Goal: Task Accomplishment & Management: Complete application form

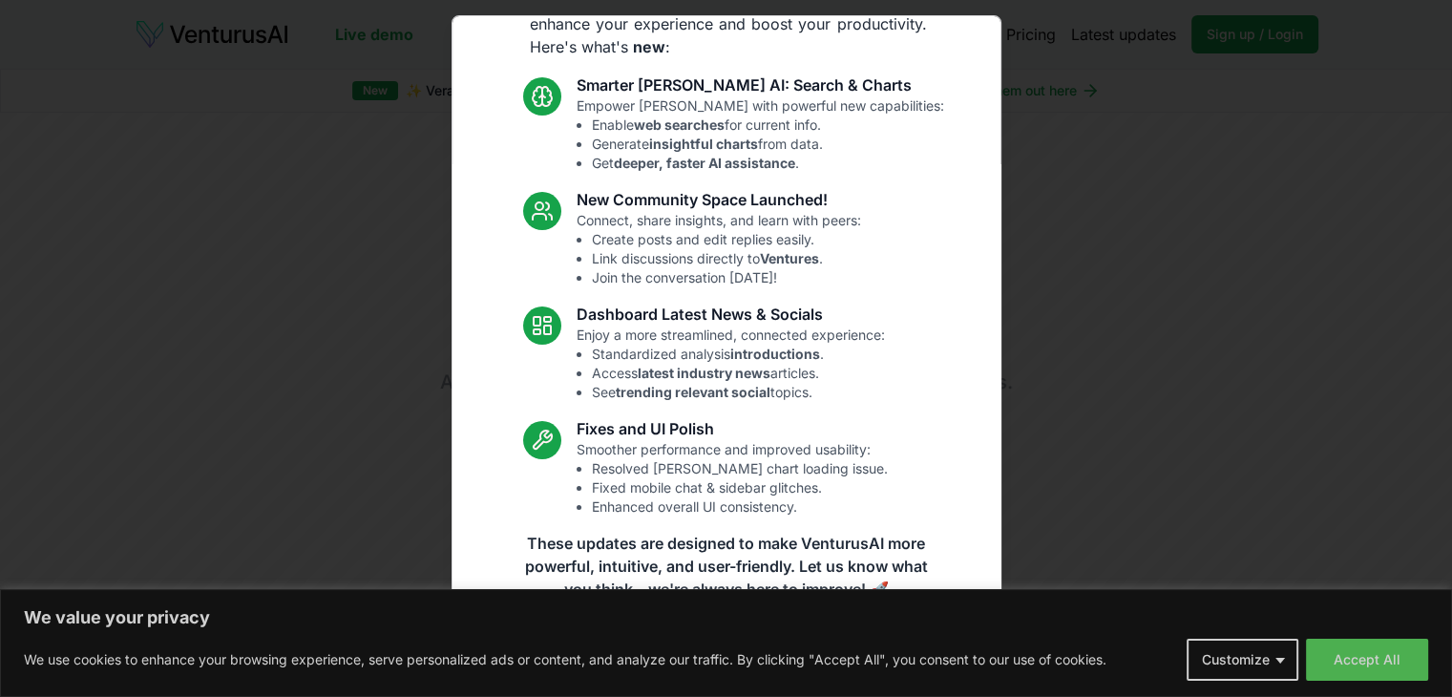
scroll to position [99, 0]
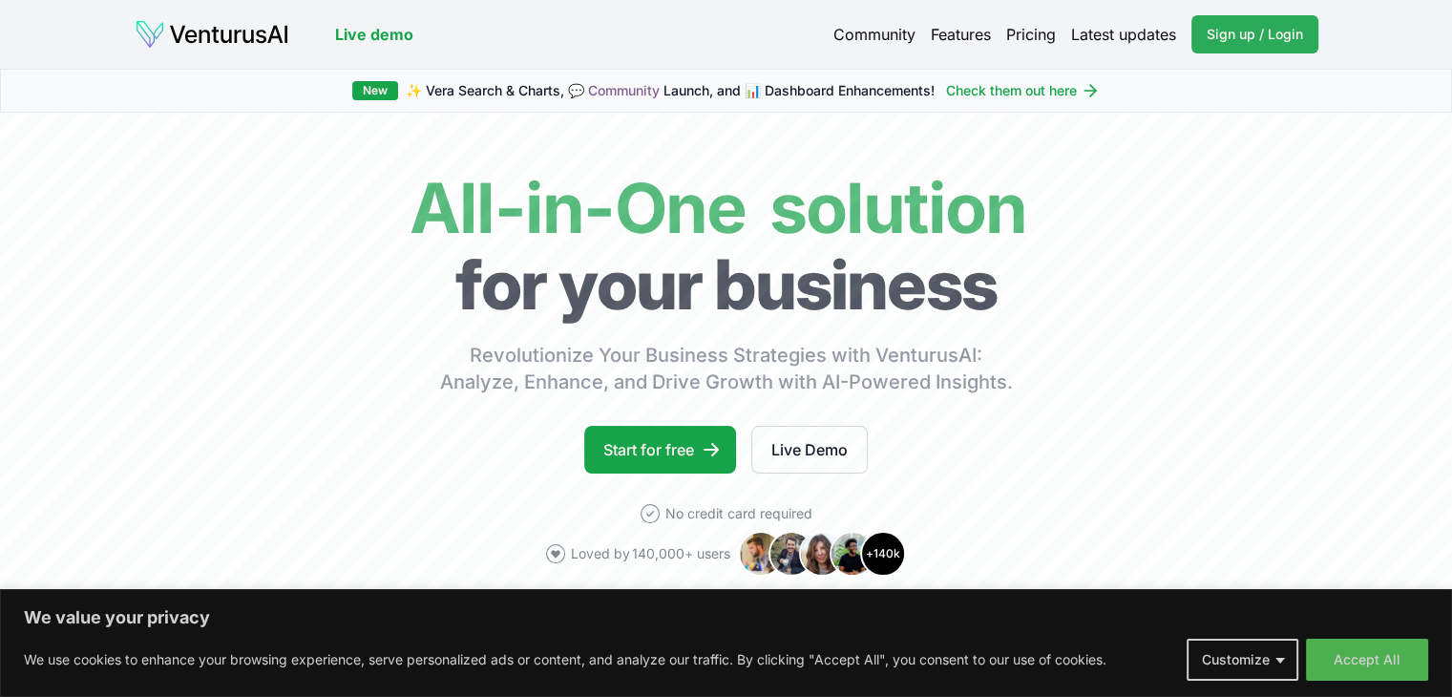
click at [1235, 29] on span "Sign up / Login" at bounding box center [1255, 34] width 96 height 19
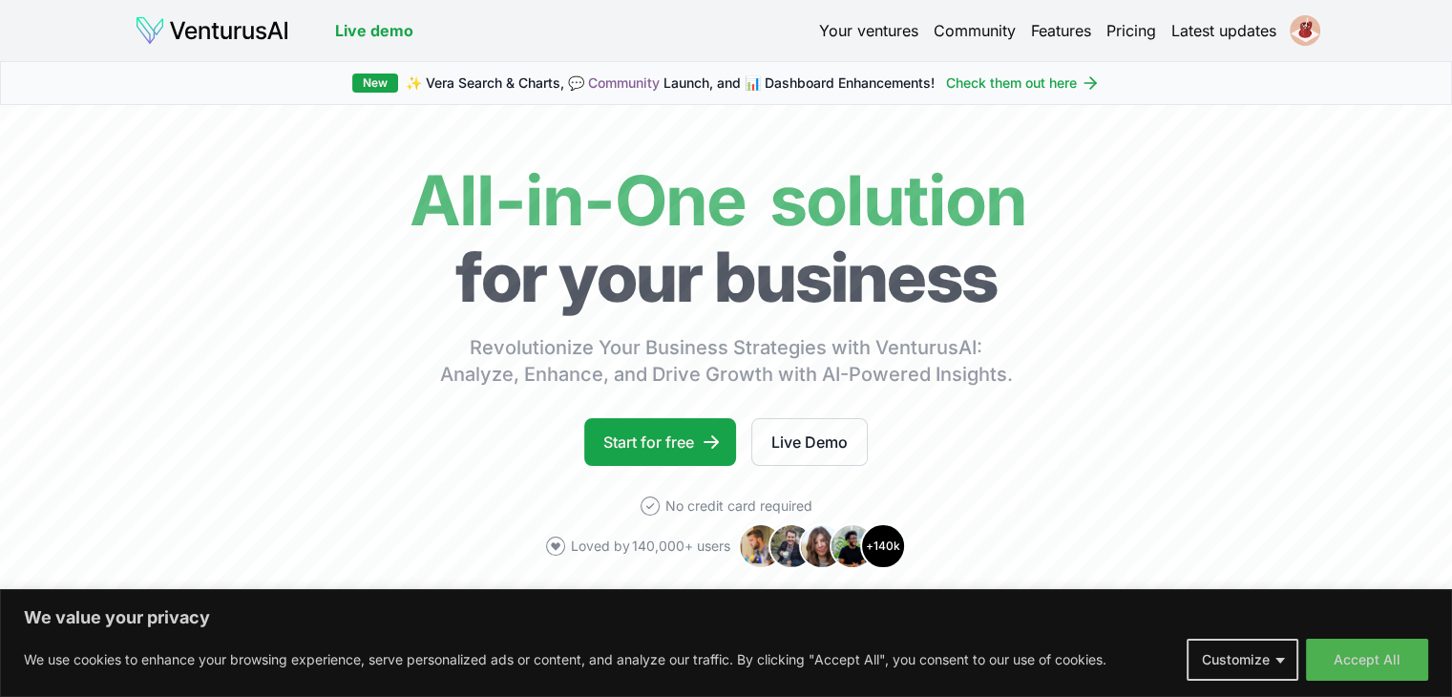
click at [844, 26] on link "Your ventures" at bounding box center [868, 30] width 99 height 23
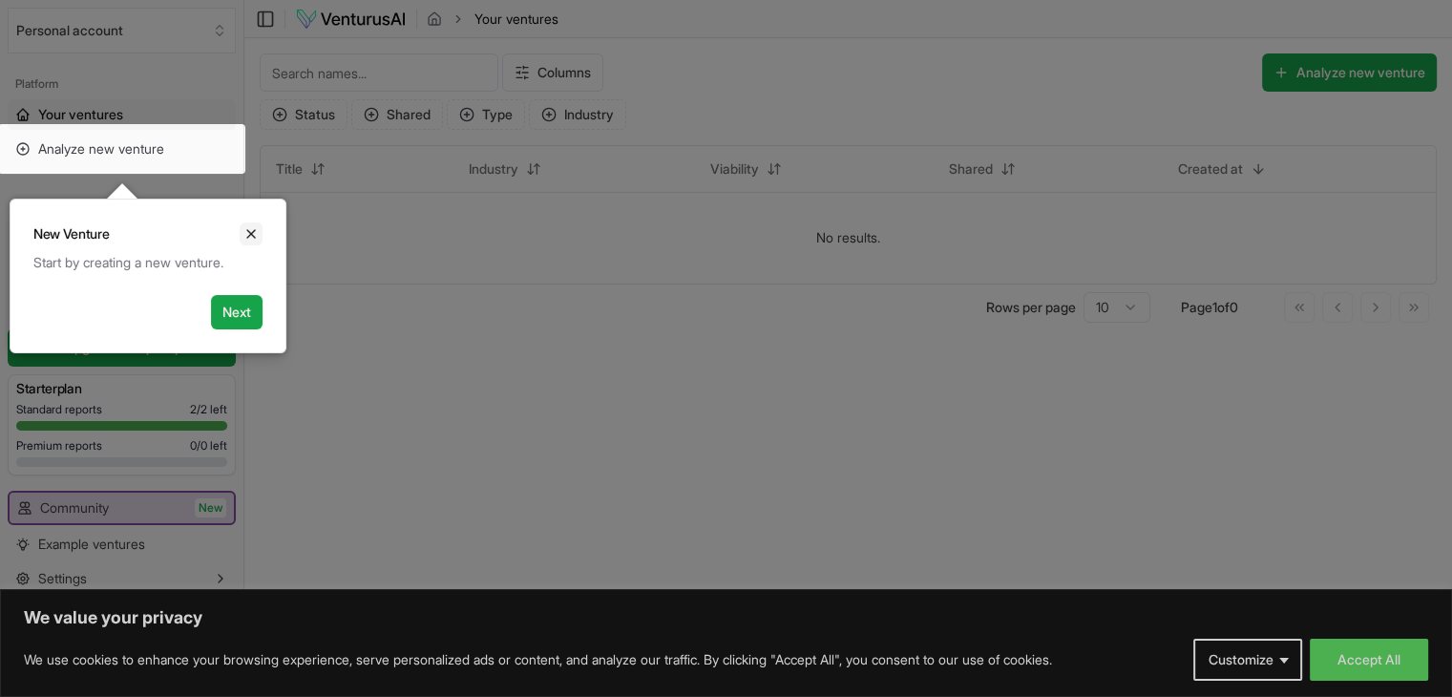
click at [252, 237] on icon "Close" at bounding box center [250, 233] width 15 height 15
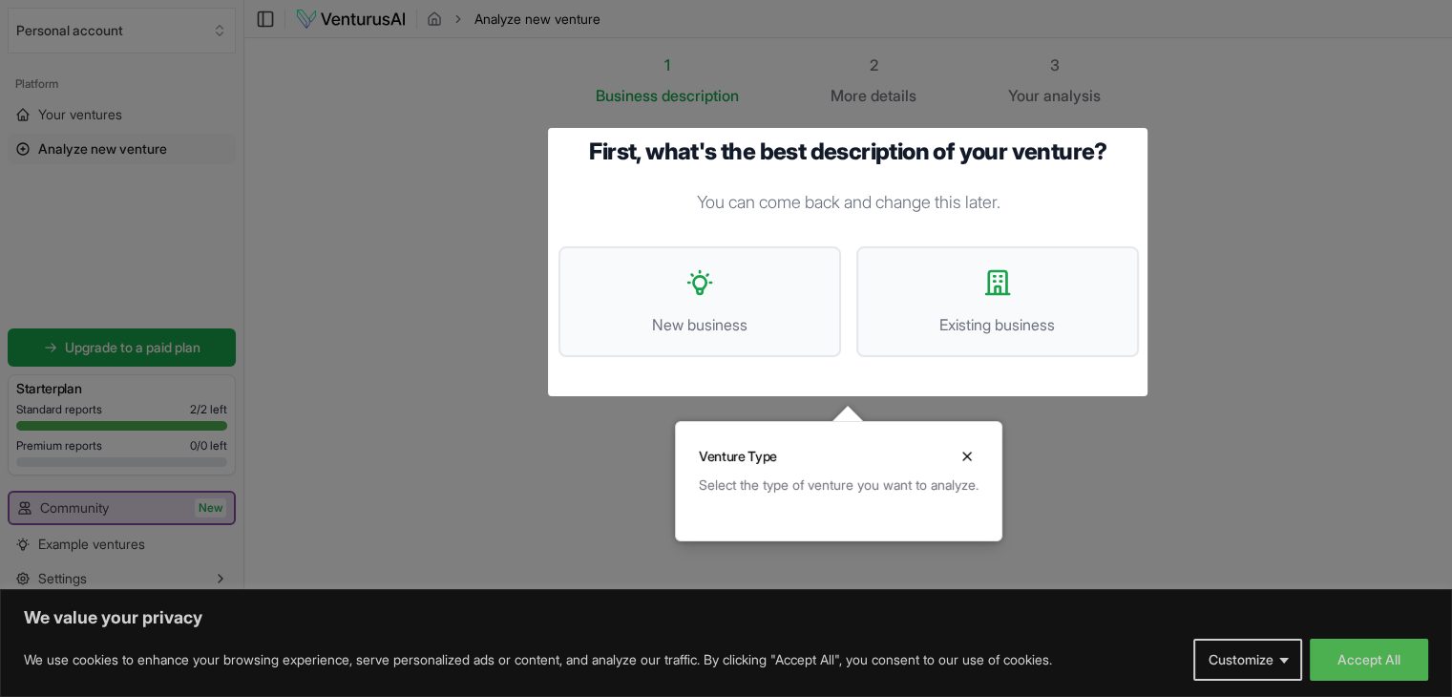
scroll to position [1, 0]
click at [741, 293] on button "New business" at bounding box center [699, 300] width 283 height 111
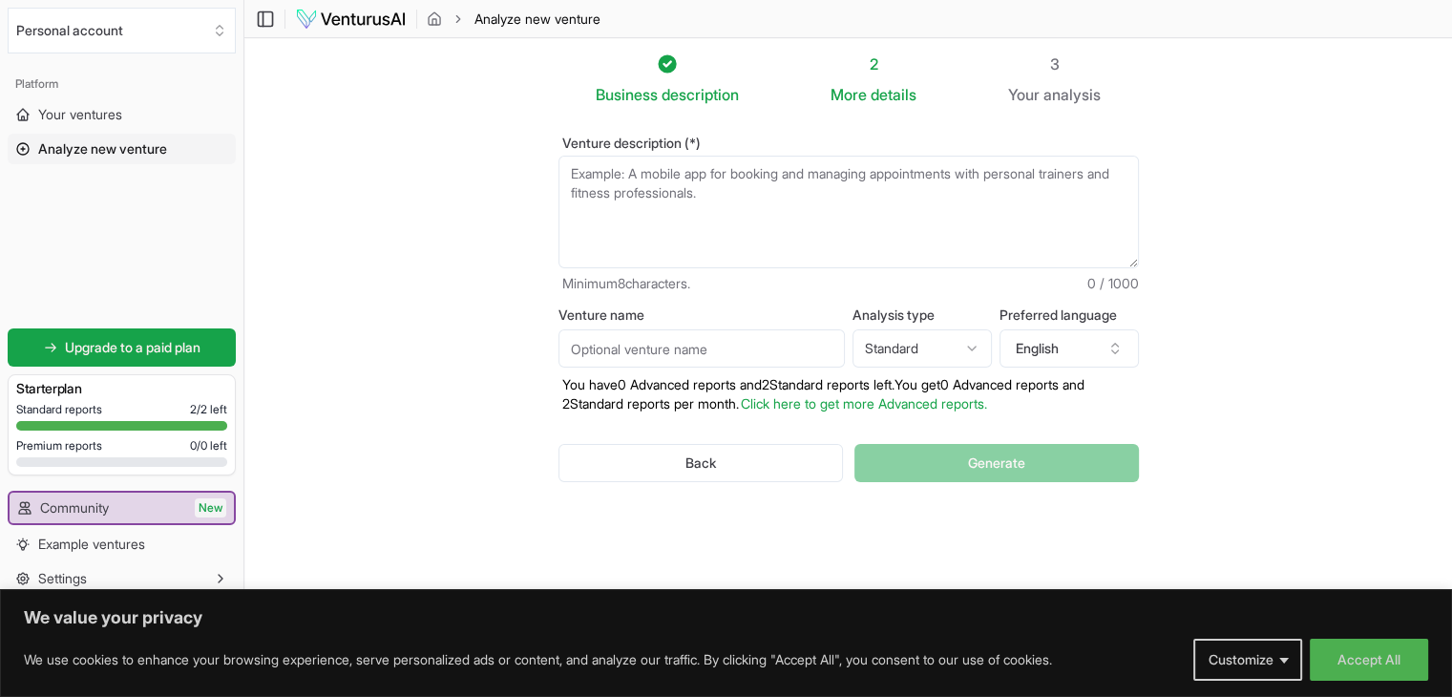
scroll to position [0, 0]
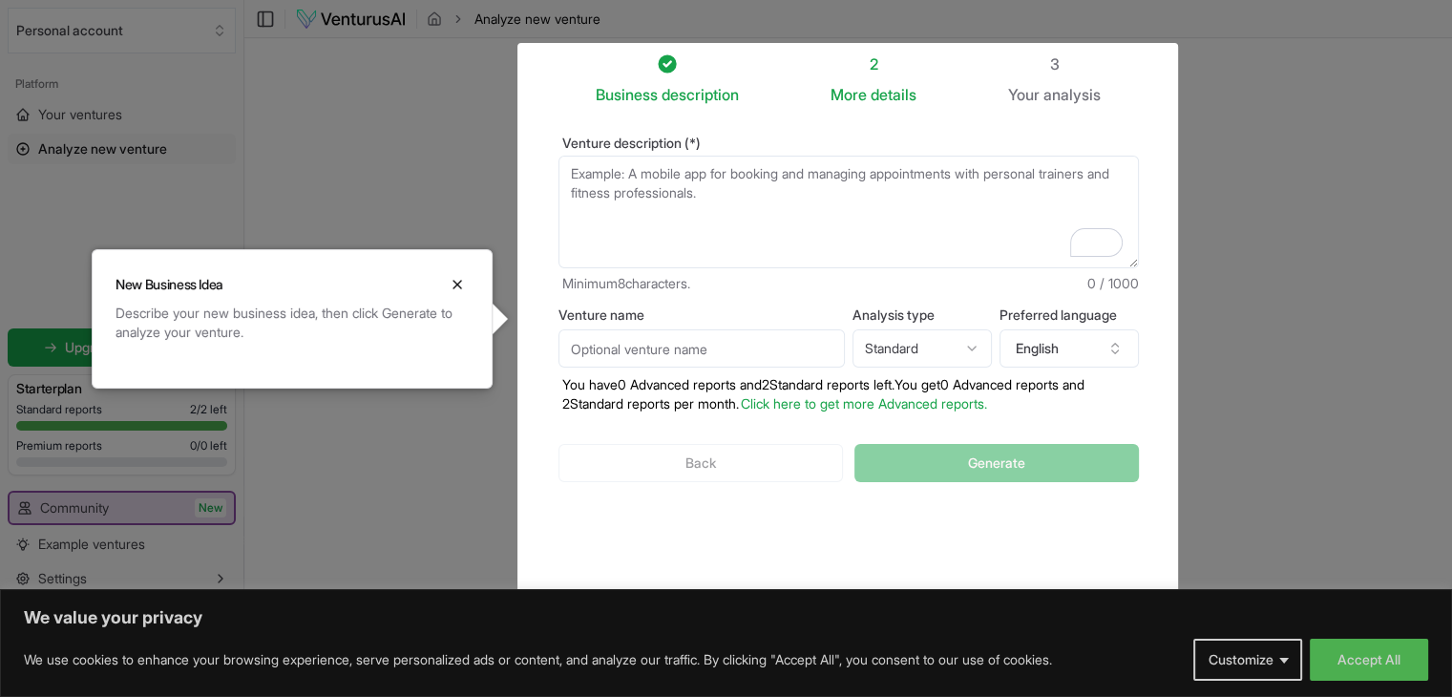
paste textarea "The core business idea of Haven Respite is to make respite and companionship ca…"
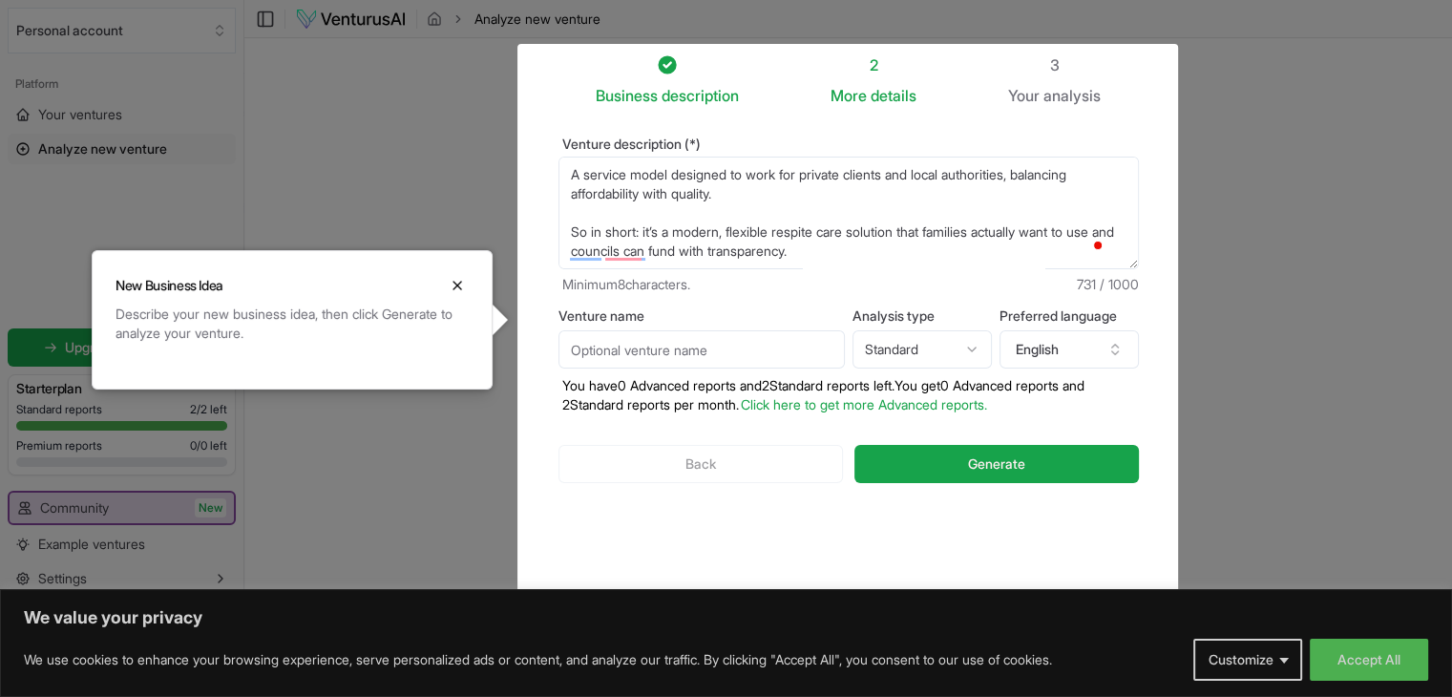
scroll to position [0, 0]
type textarea "The core business idea of Haven Respite is to make respite and companionship ca…"
click at [708, 352] on input "Venture name" at bounding box center [701, 349] width 286 height 38
type input "Haven Respite"
click at [958, 356] on html "We value your privacy We use cookies to enhance your browsing experience, serve…" at bounding box center [726, 348] width 1452 height 697
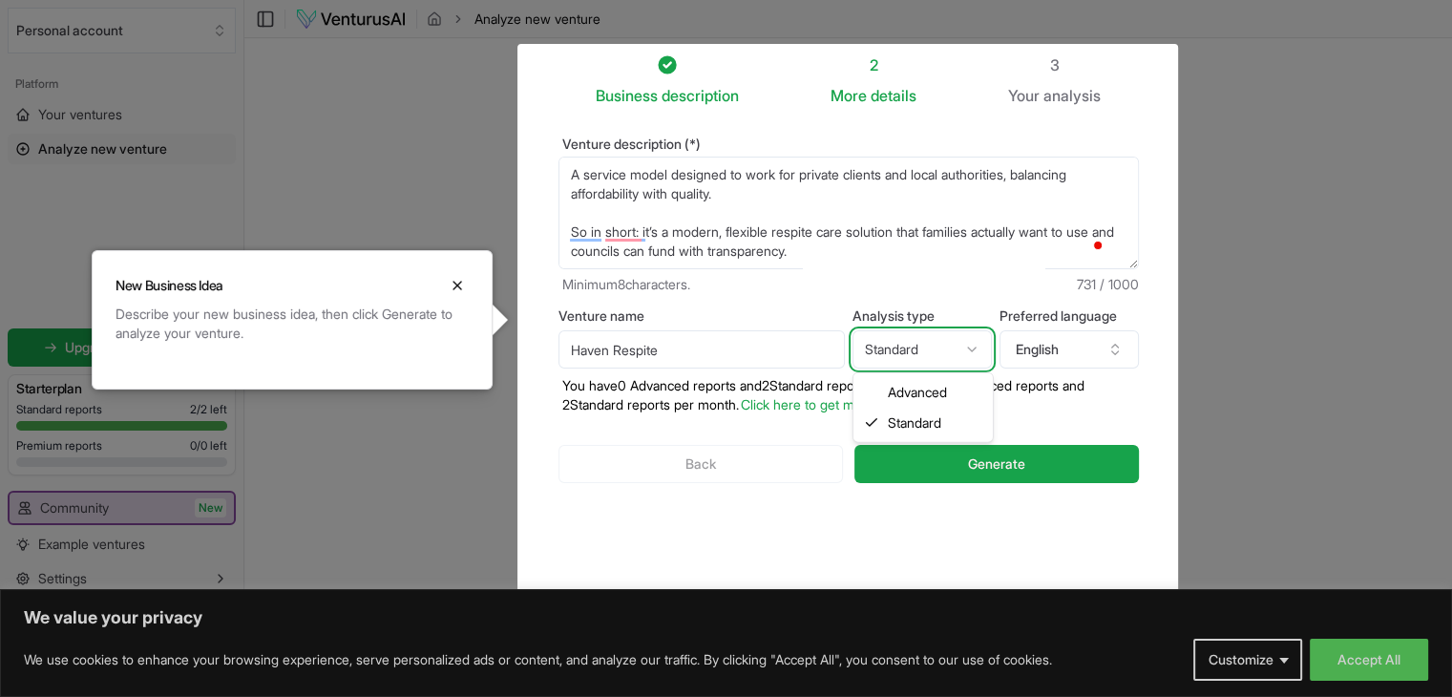
click at [961, 347] on html "We value your privacy We use cookies to enhance your browsing experience, serve…" at bounding box center [726, 348] width 1452 height 697
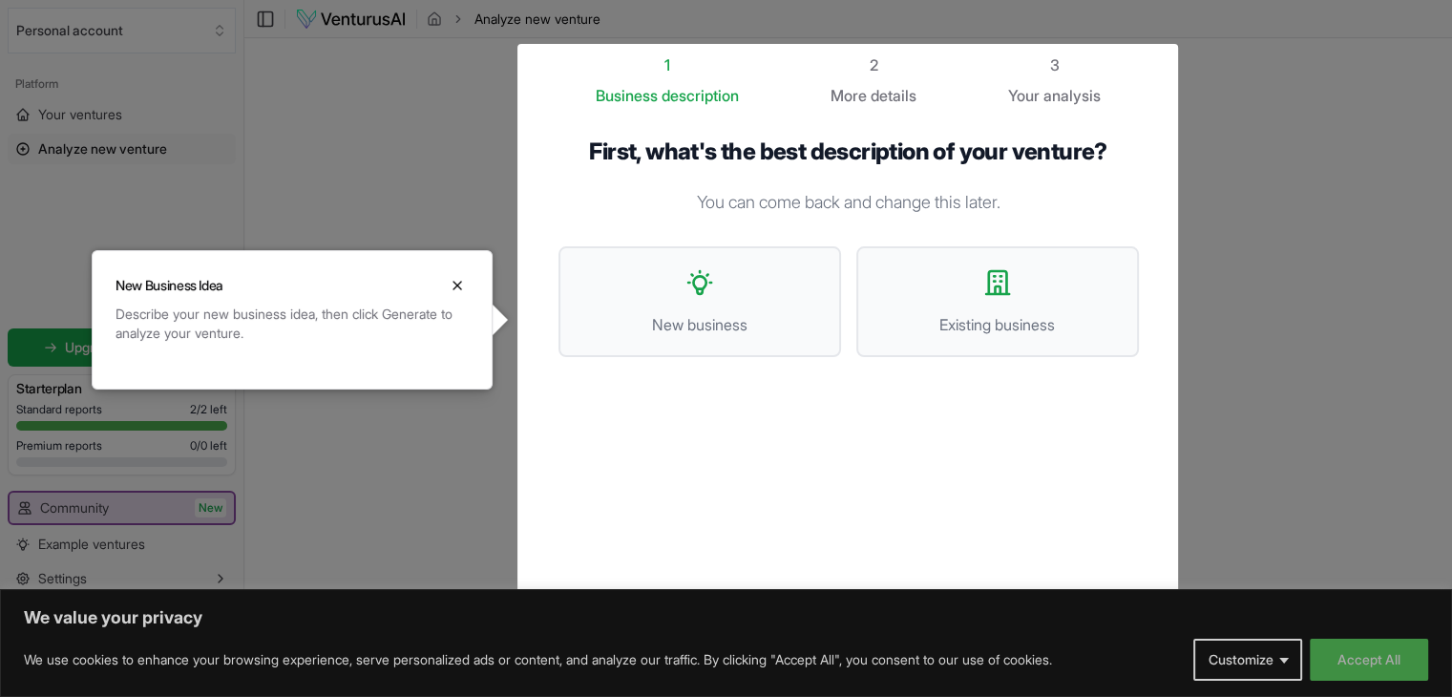
click at [1404, 665] on button "Accept All" at bounding box center [1369, 660] width 118 height 42
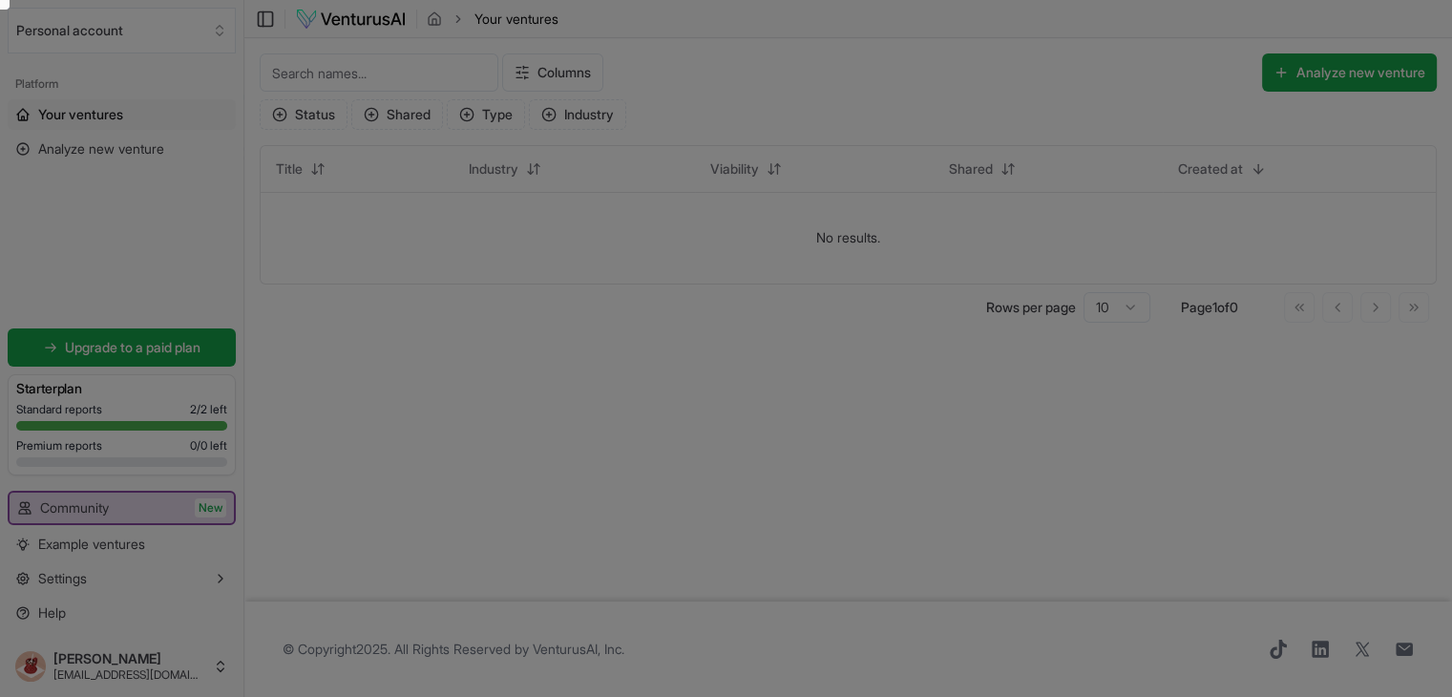
click at [45, 151] on div at bounding box center [726, 349] width 1452 height 698
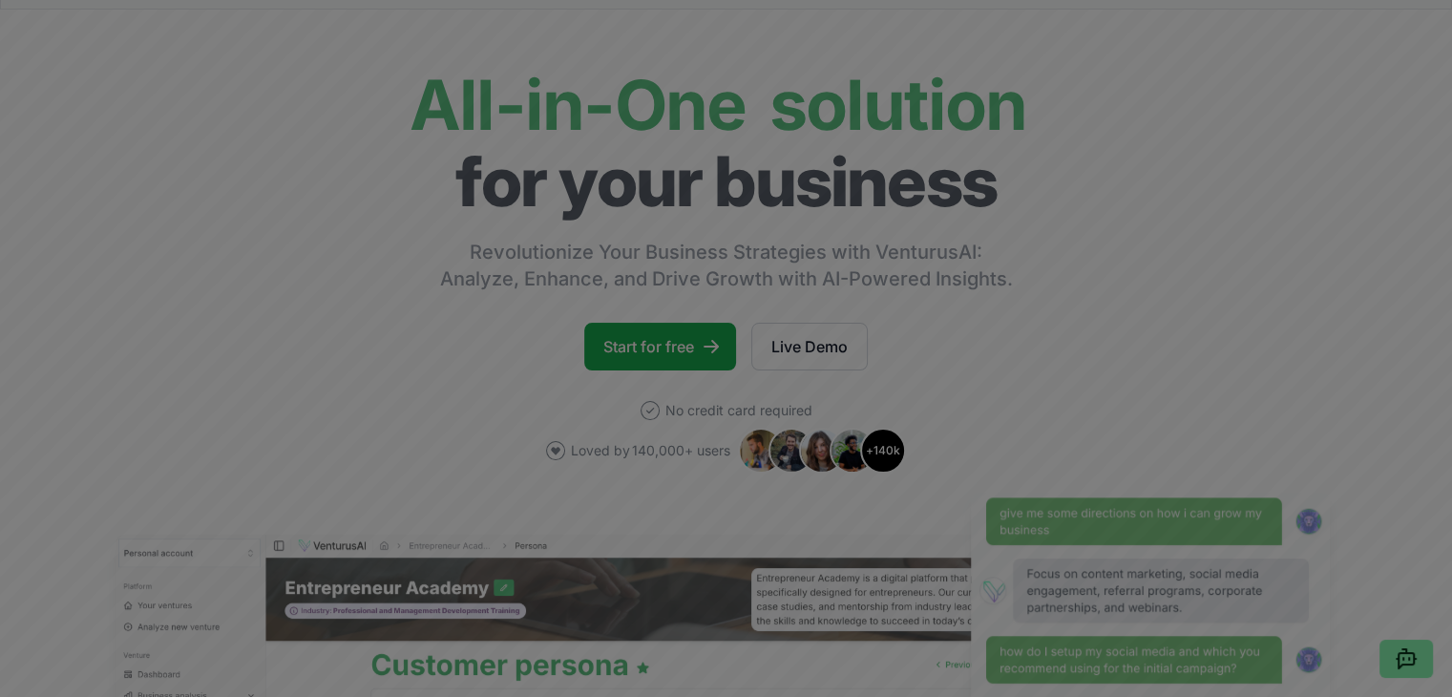
scroll to position [382, 0]
